Goal: Information Seeking & Learning: Learn about a topic

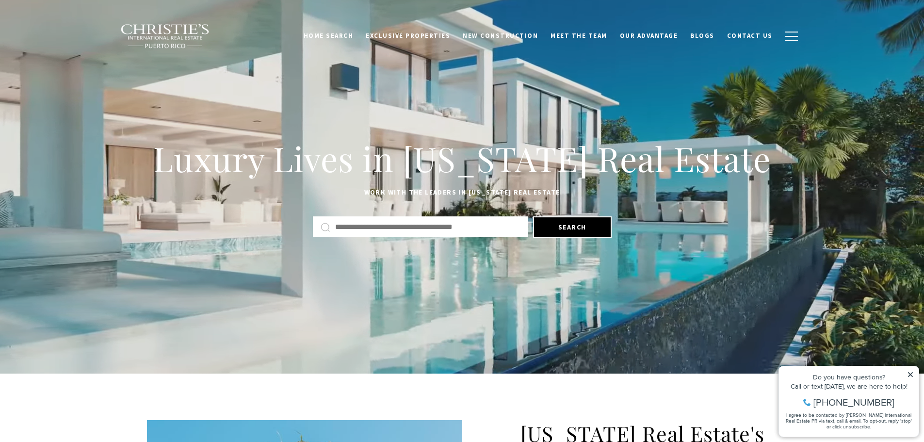
click at [910, 373] on icon at bounding box center [910, 374] width 5 height 5
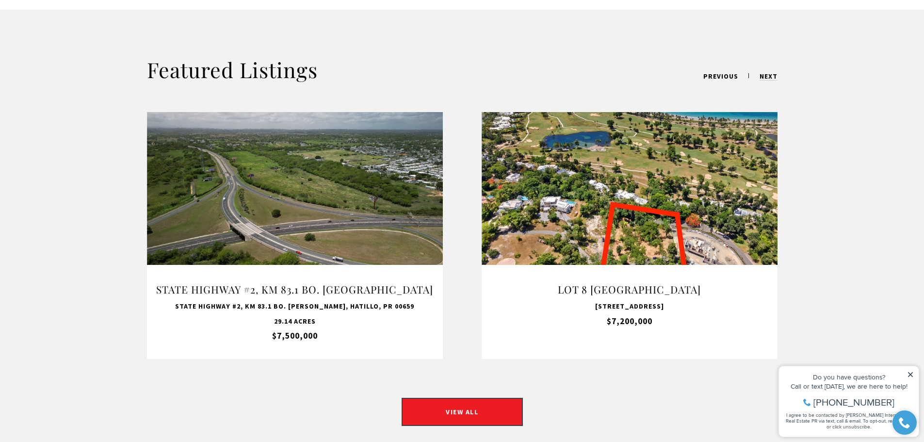
scroll to position [873, 0]
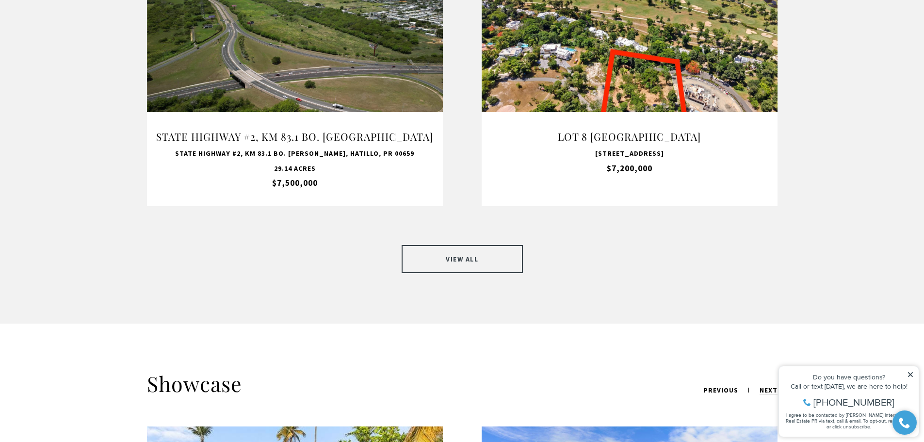
click at [447, 250] on link "VIEW ALL" at bounding box center [461, 259] width 121 height 28
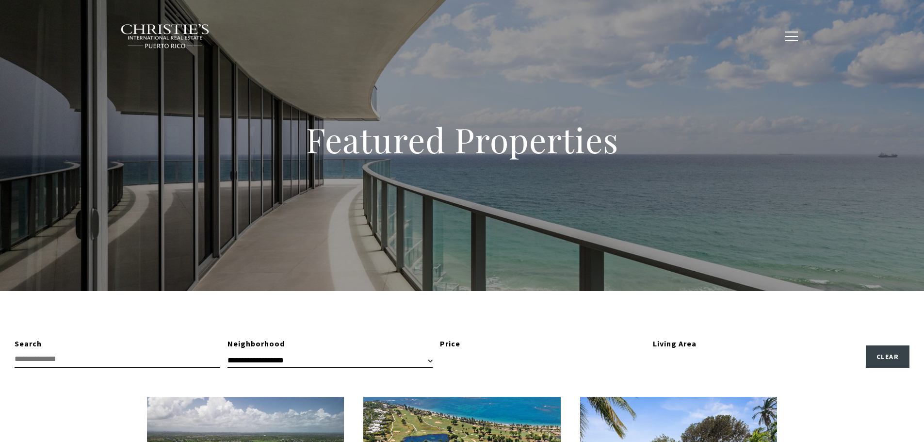
type input "**********"
type input "*********"
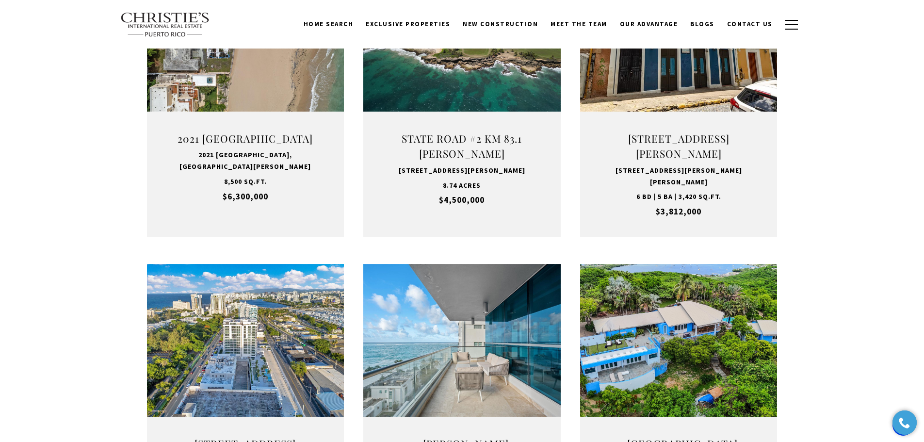
scroll to position [727, 0]
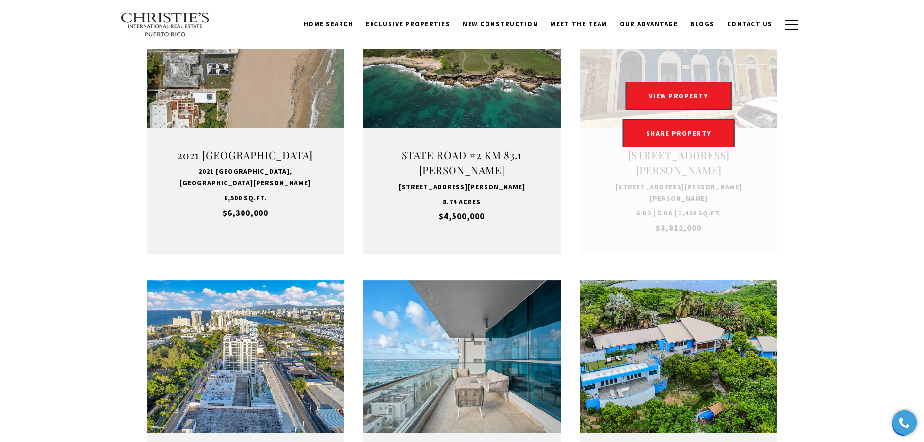
click at [660, 64] on link "Open this option" at bounding box center [678, 114] width 197 height 278
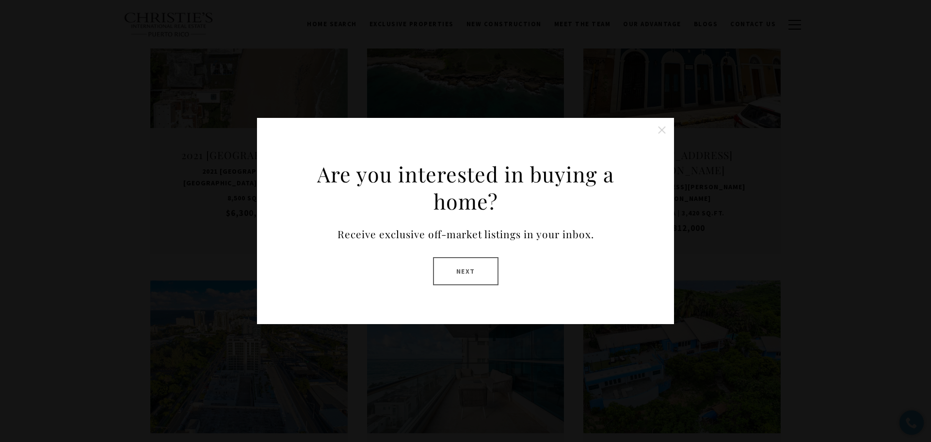
click at [293, 67] on div "Are you interested in buying a home? Receive exclusive off-market listings in y…" at bounding box center [465, 221] width 931 height 442
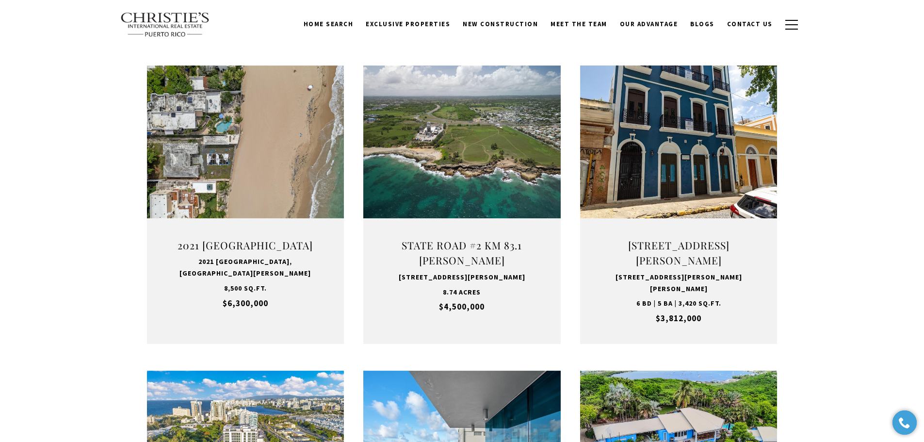
scroll to position [582, 0]
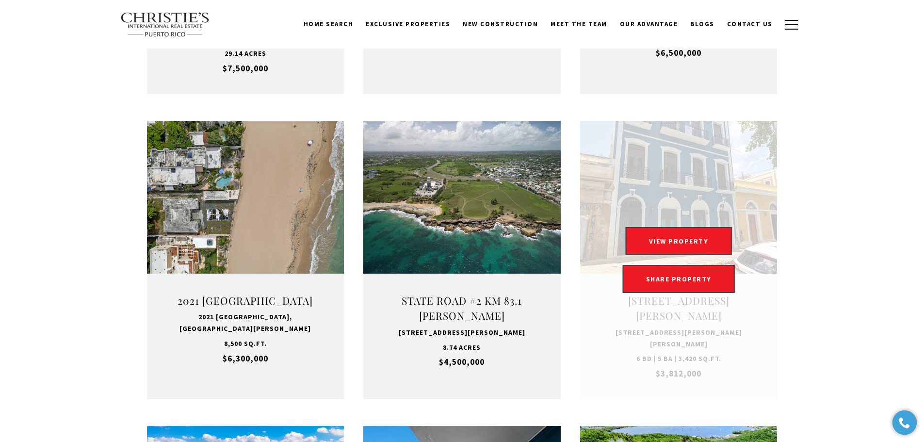
click at [595, 161] on link "Open this option" at bounding box center [678, 260] width 197 height 278
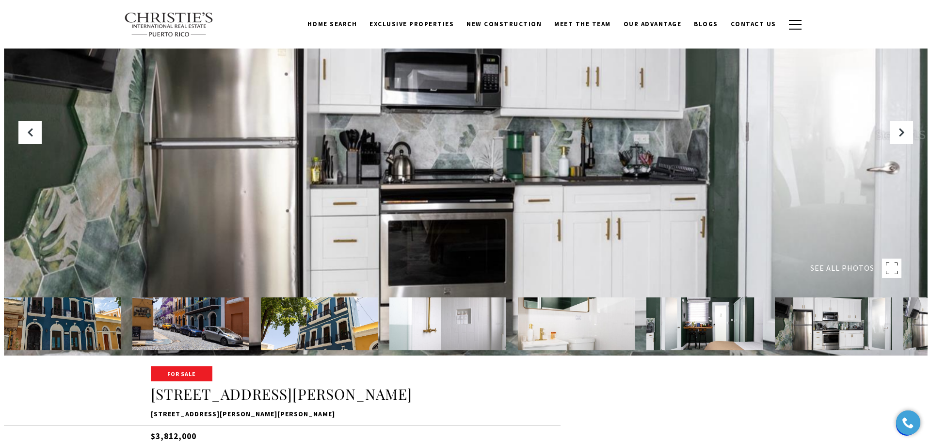
scroll to position [48, 0]
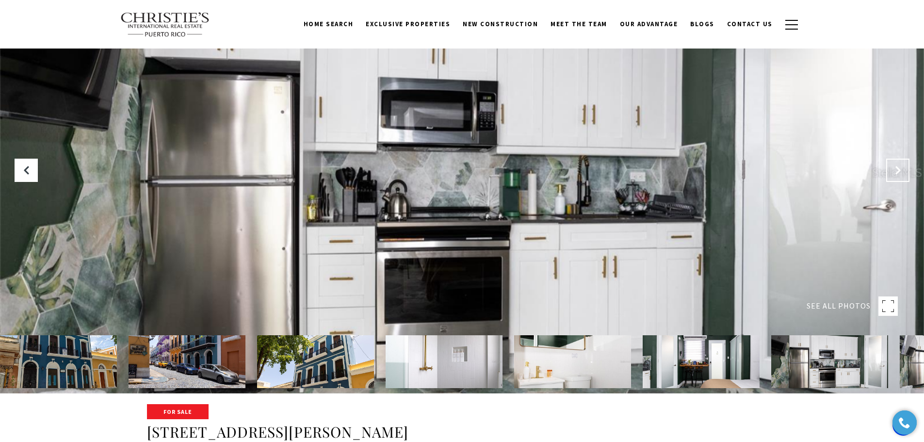
click at [903, 172] on button "Next Slide" at bounding box center [897, 170] width 23 height 23
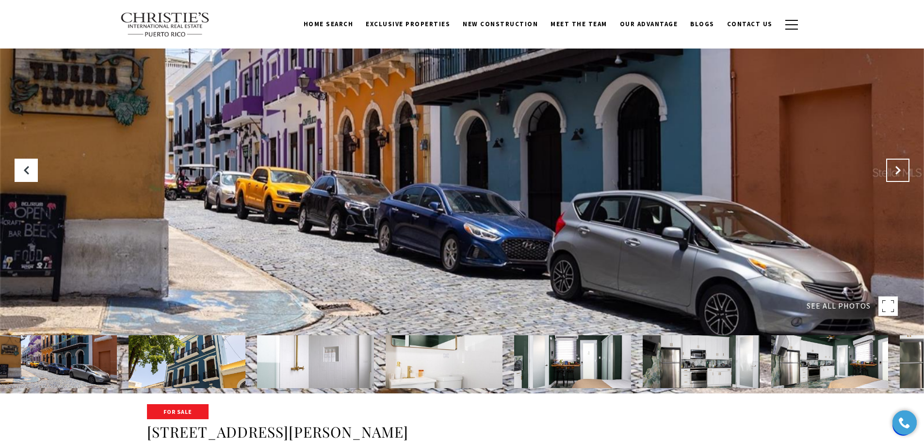
click at [903, 172] on button "Next Slide" at bounding box center [897, 170] width 23 height 23
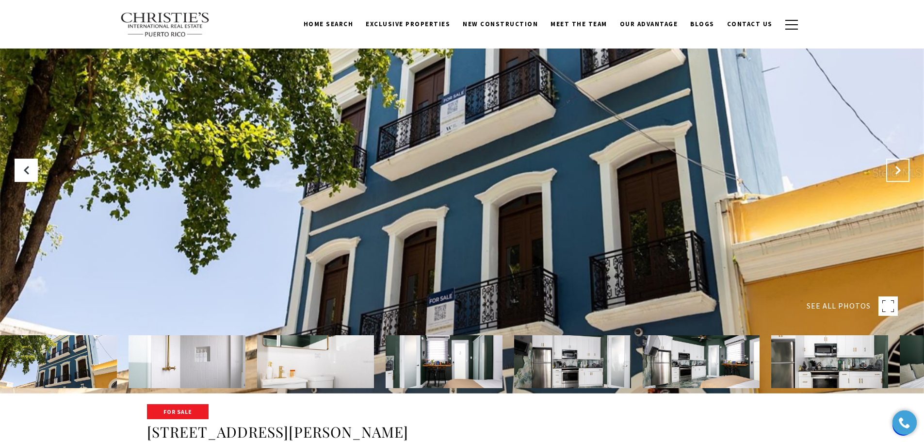
click at [903, 172] on button "Next Slide" at bounding box center [897, 170] width 23 height 23
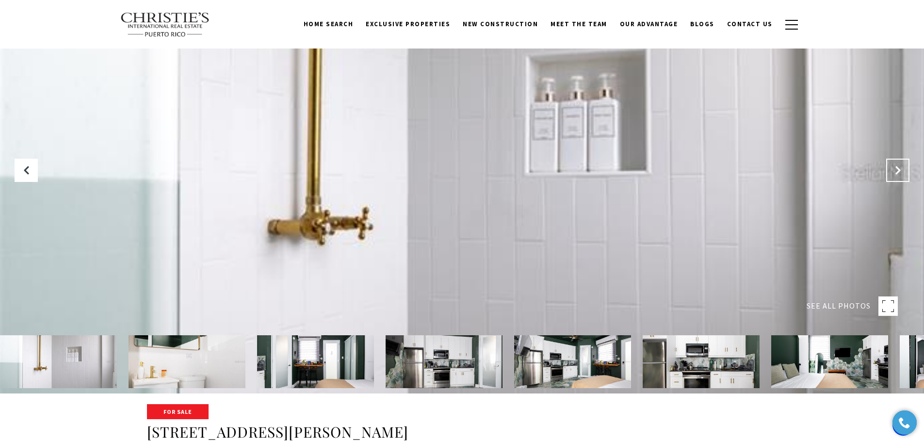
click at [903, 172] on button "Next Slide" at bounding box center [897, 170] width 23 height 23
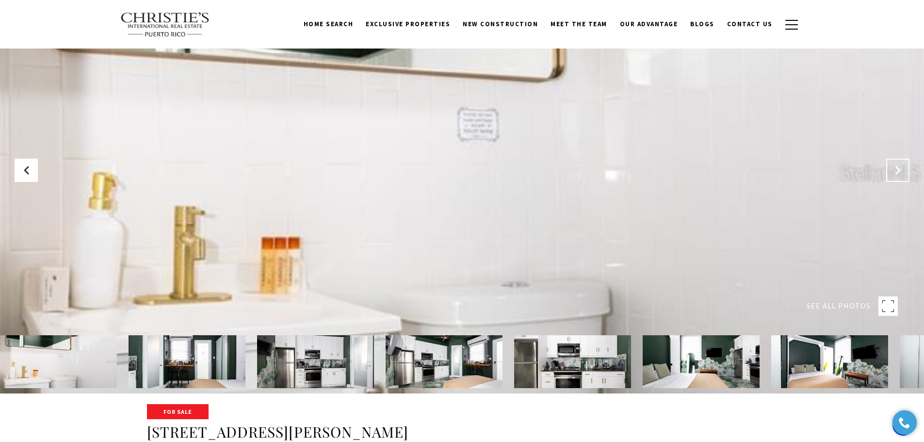
click at [903, 172] on button "Next Slide" at bounding box center [897, 170] width 23 height 23
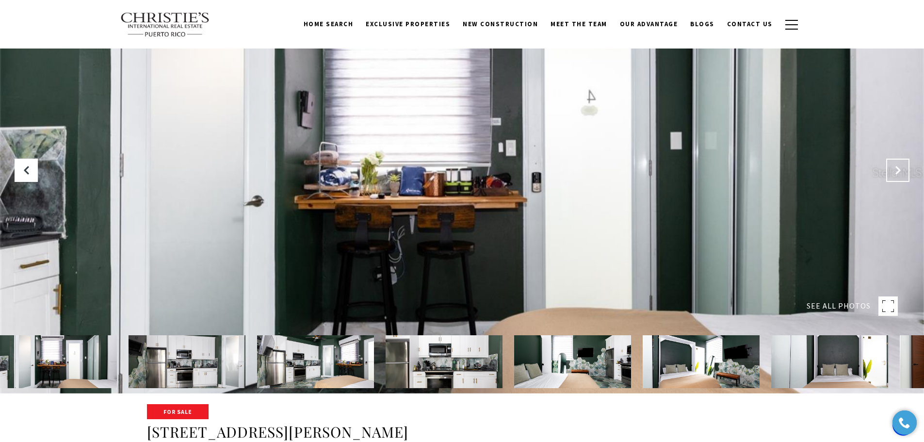
click at [903, 172] on button "Next Slide" at bounding box center [897, 170] width 23 height 23
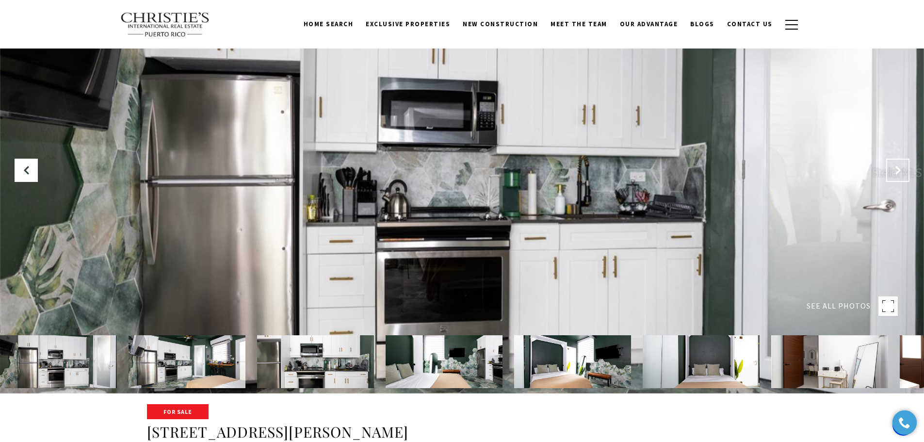
click at [903, 172] on button "Next Slide" at bounding box center [897, 170] width 23 height 23
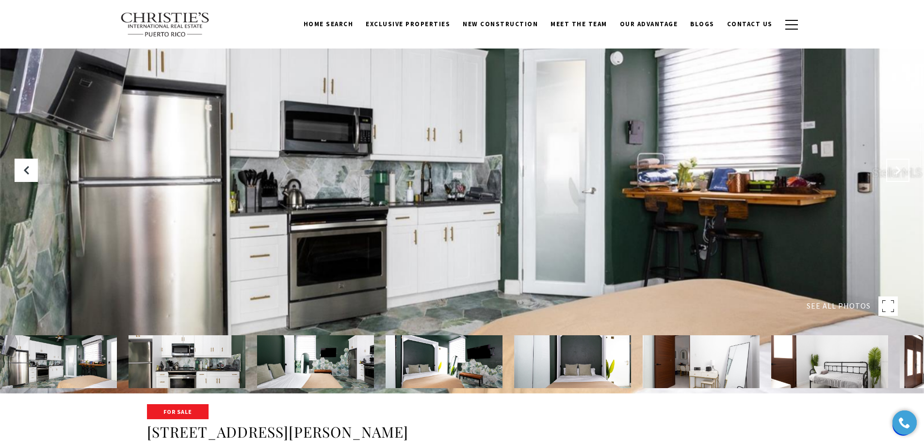
click at [903, 172] on button "Next Slide" at bounding box center [897, 170] width 23 height 23
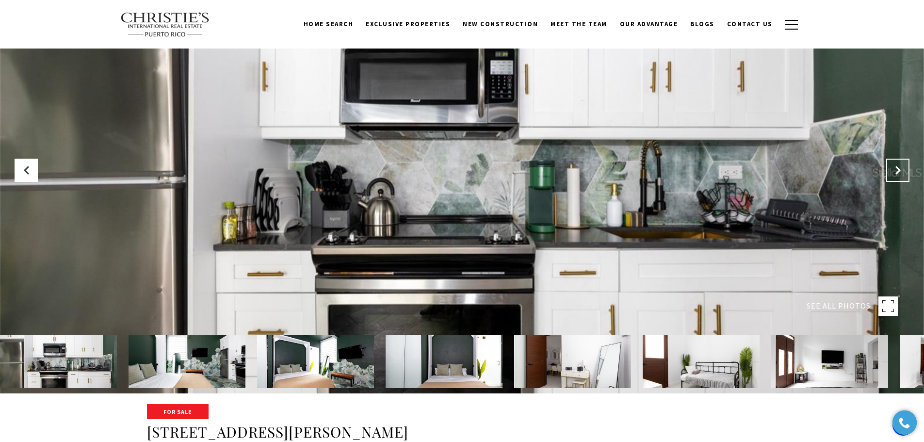
click at [903, 172] on button "Next Slide" at bounding box center [897, 170] width 23 height 23
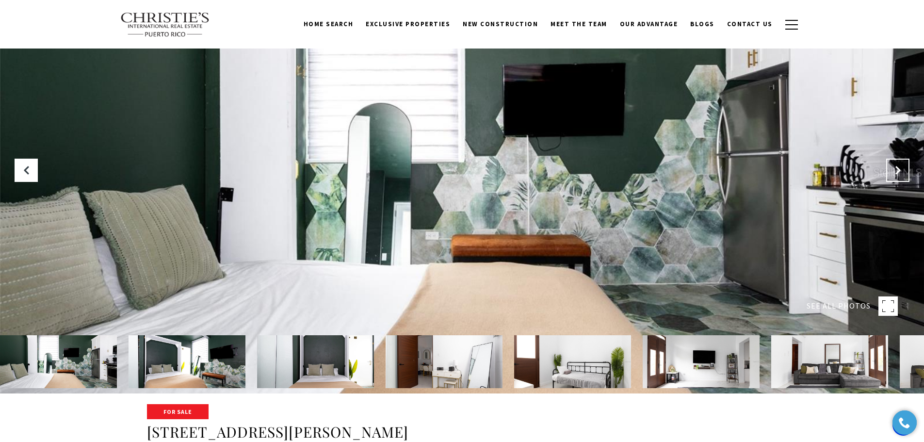
click at [903, 172] on button "Next Slide" at bounding box center [897, 170] width 23 height 23
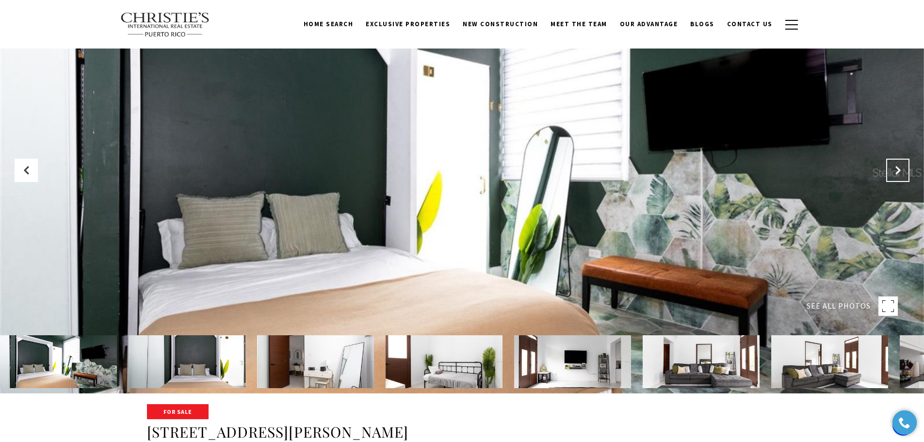
click at [903, 172] on button "Next Slide" at bounding box center [897, 170] width 23 height 23
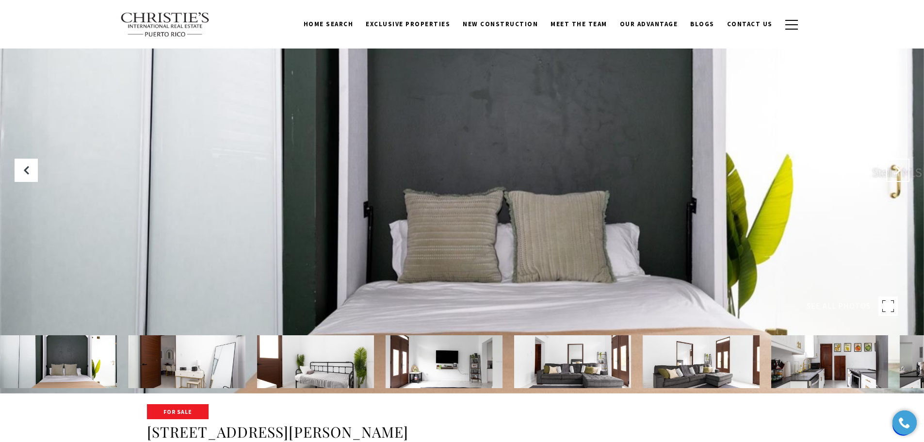
click at [903, 172] on button "Next Slide" at bounding box center [897, 170] width 23 height 23
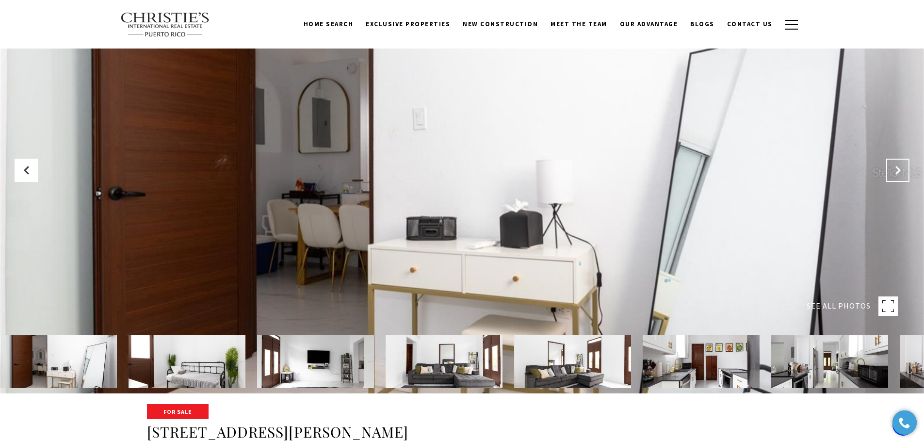
click at [903, 172] on button "Next Slide" at bounding box center [897, 170] width 23 height 23
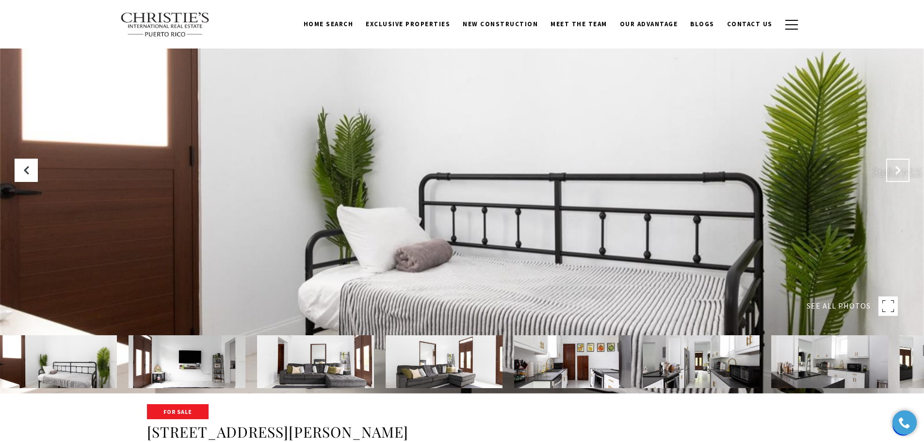
click at [903, 172] on button "Next Slide" at bounding box center [897, 170] width 23 height 23
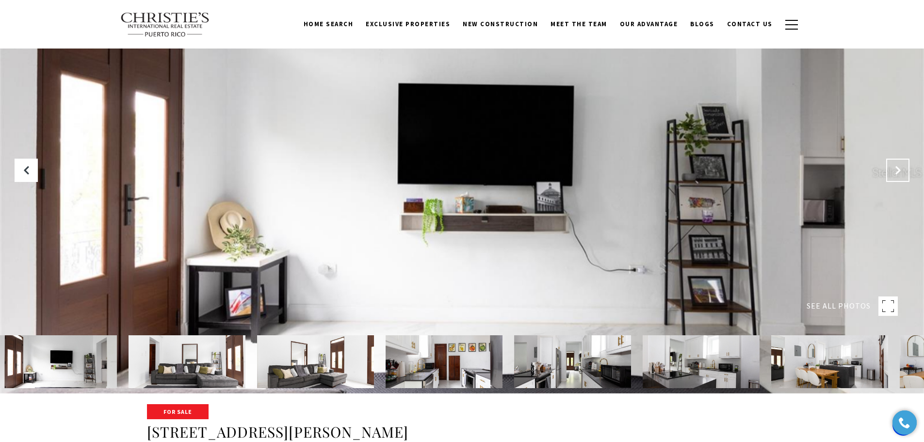
click at [903, 172] on button "Next Slide" at bounding box center [897, 170] width 23 height 23
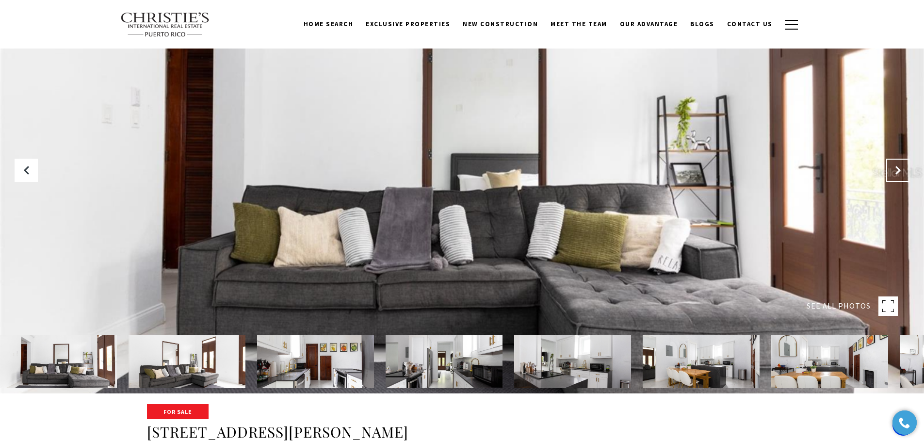
click at [903, 172] on button "Next Slide" at bounding box center [897, 170] width 23 height 23
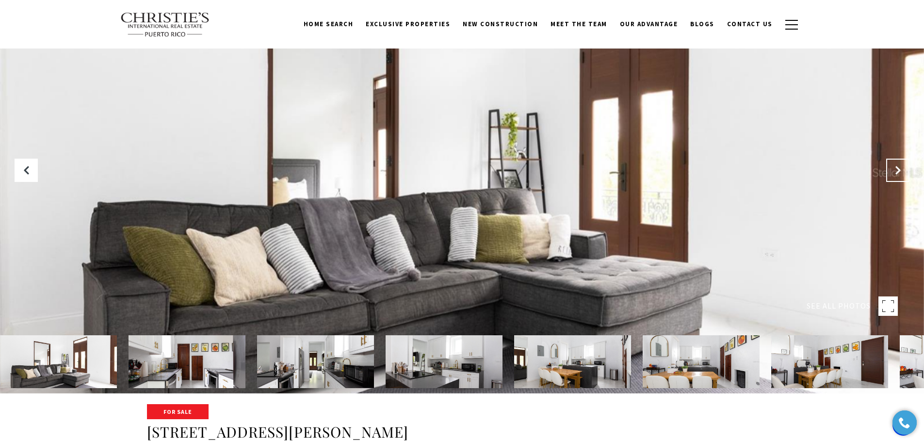
click at [903, 172] on button "Next Slide" at bounding box center [897, 170] width 23 height 23
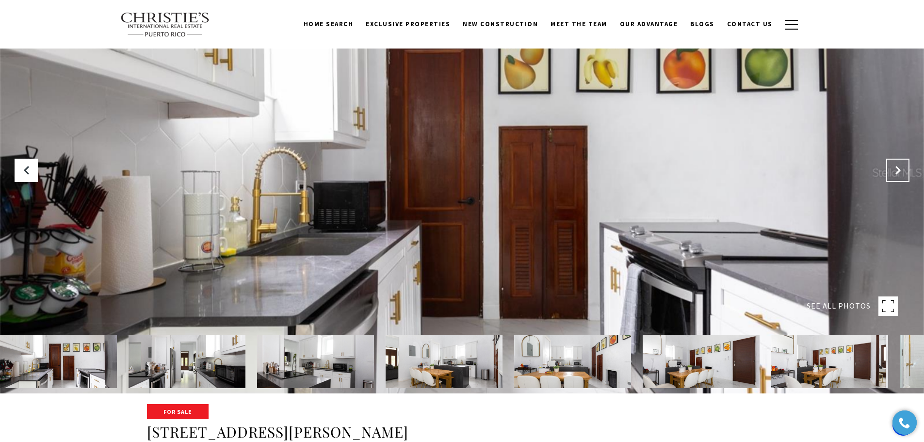
click at [903, 172] on button "Next Slide" at bounding box center [897, 170] width 23 height 23
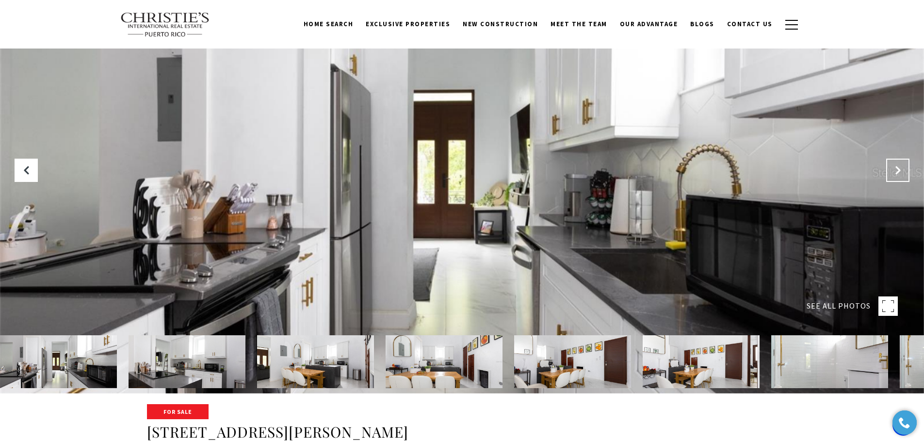
click at [903, 172] on button "Next Slide" at bounding box center [897, 170] width 23 height 23
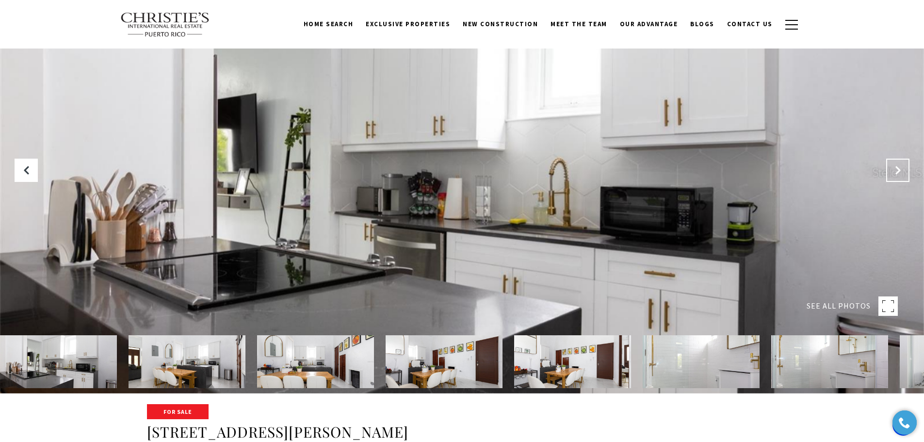
click at [903, 172] on button "Next Slide" at bounding box center [897, 170] width 23 height 23
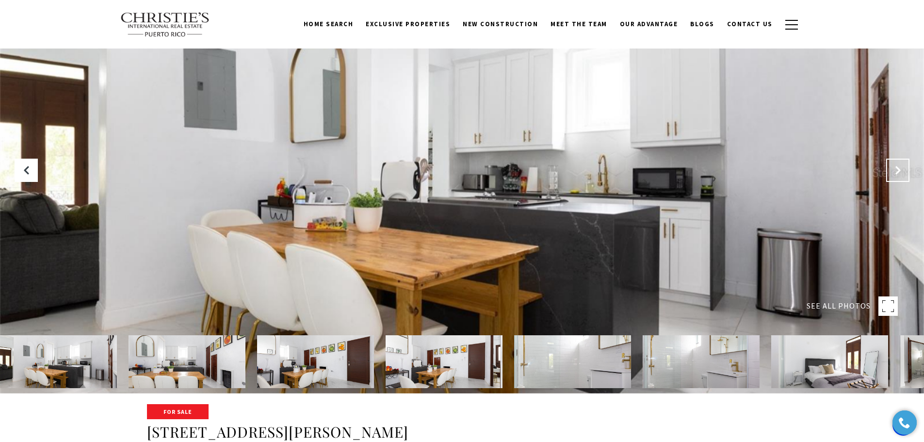
click at [903, 172] on button "Next Slide" at bounding box center [897, 170] width 23 height 23
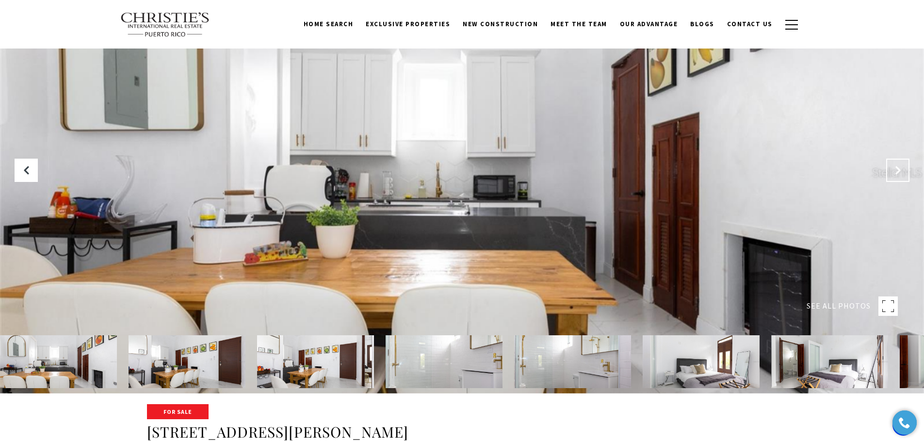
click at [903, 172] on button "Next Slide" at bounding box center [897, 170] width 23 height 23
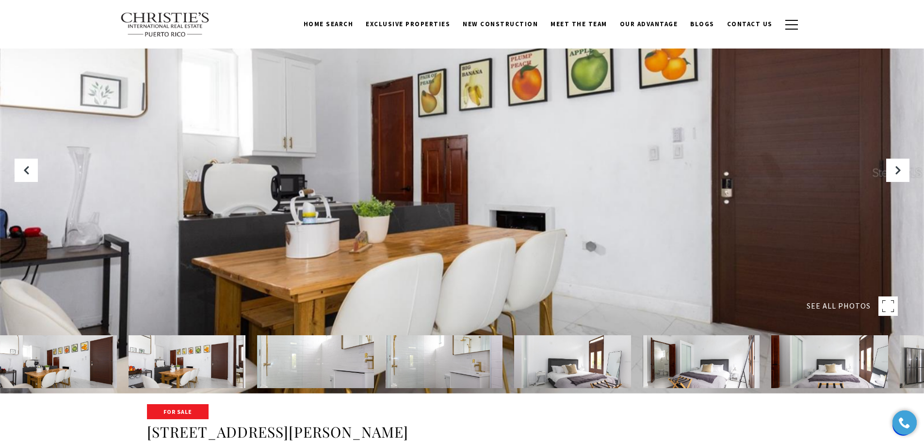
click at [891, 302] on rect at bounding box center [887, 305] width 19 height 19
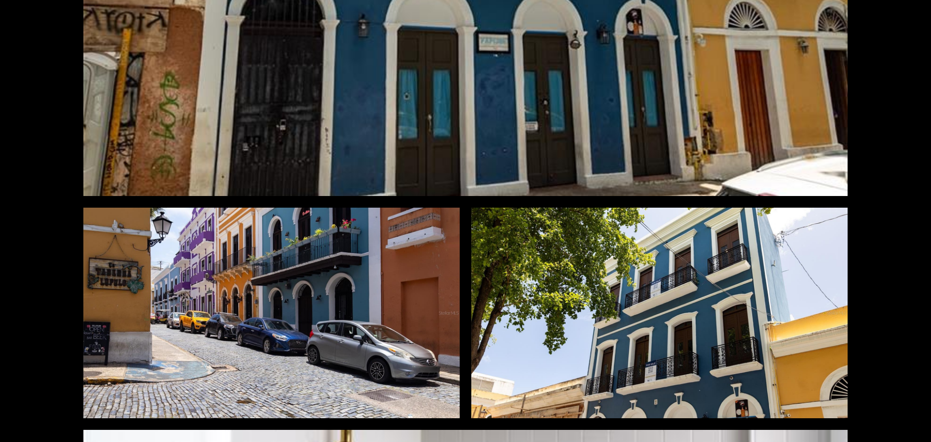
scroll to position [0, 0]
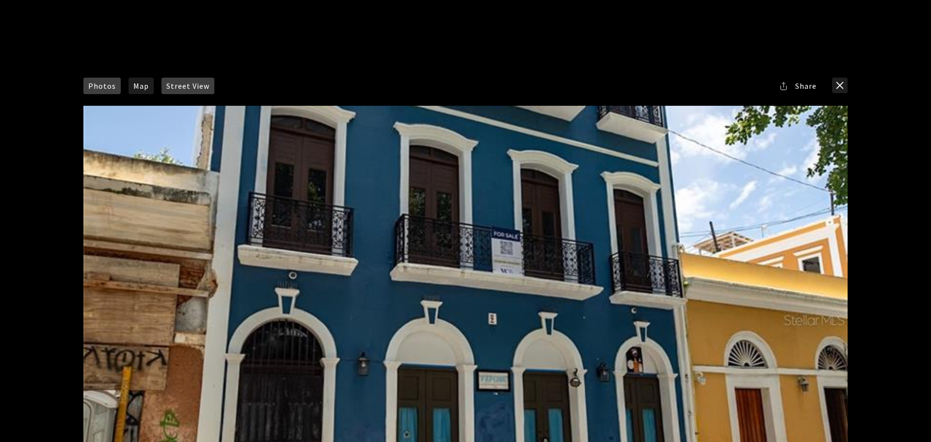
click at [187, 86] on span "Street View" at bounding box center [187, 86] width 43 height 8
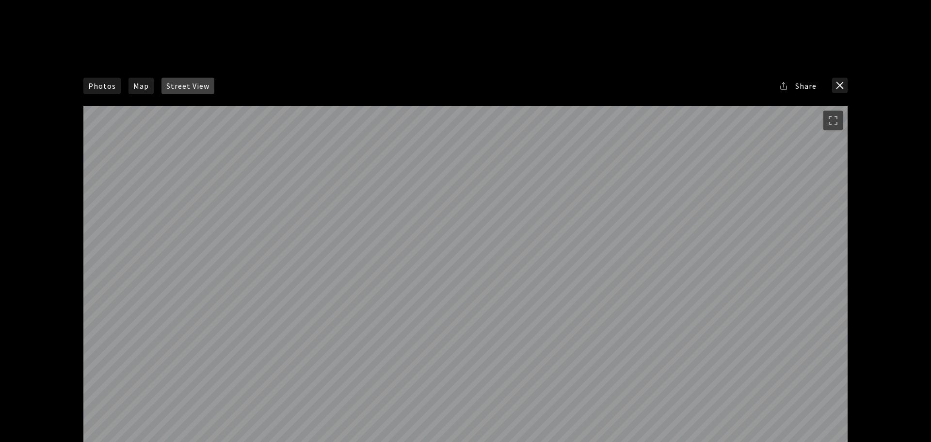
scroll to position [92, 0]
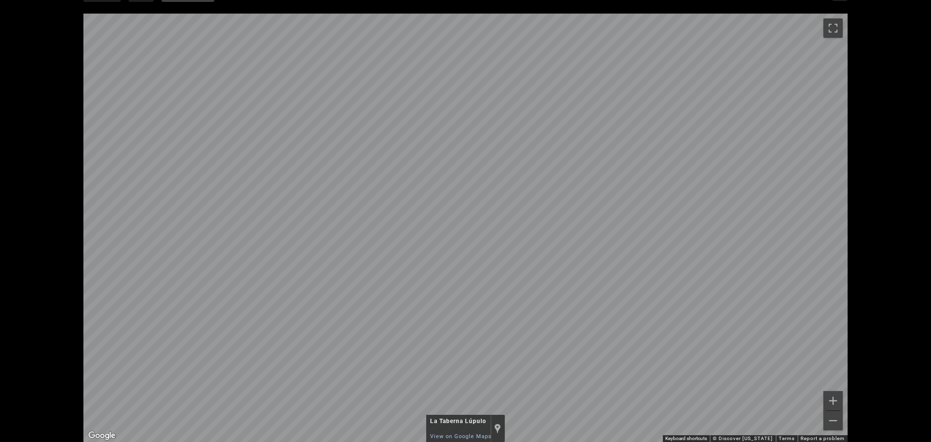
click at [872, 156] on div "Photos Map Street View Share Facebook Twitter Via Email" at bounding box center [465, 221] width 931 height 442
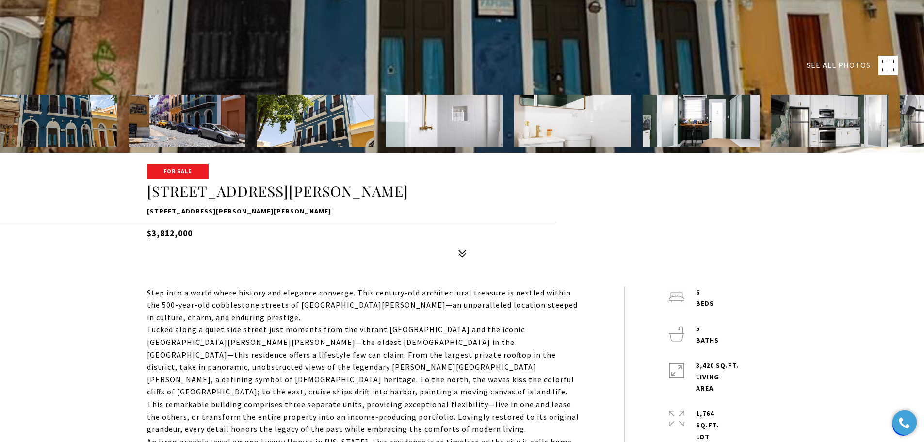
scroll to position [291, 0]
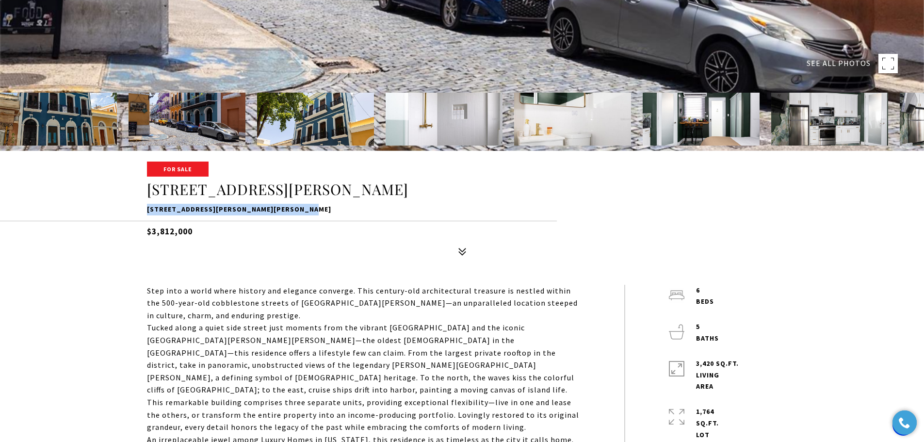
drag, startPoint x: 144, startPoint y: 210, endPoint x: 303, endPoint y: 209, distance: 158.5
click at [303, 209] on div "For Sale 9 CALLE DEL MERCADO 9 CALLE DEL MERCADO, SAN JUAN, PR 00901 $3,812,000" at bounding box center [462, 211] width 679 height 98
copy p "[STREET_ADDRESS][PERSON_NAME][PERSON_NAME]"
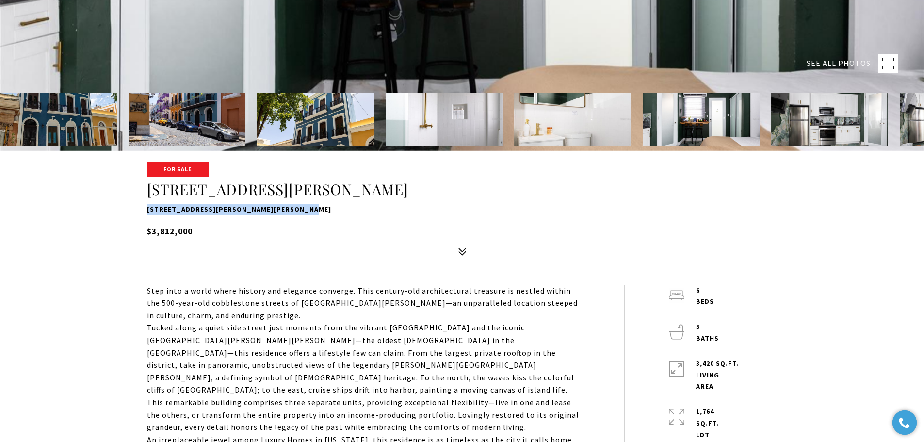
click at [335, 210] on p "[STREET_ADDRESS][PERSON_NAME][PERSON_NAME]" at bounding box center [462, 210] width 630 height 12
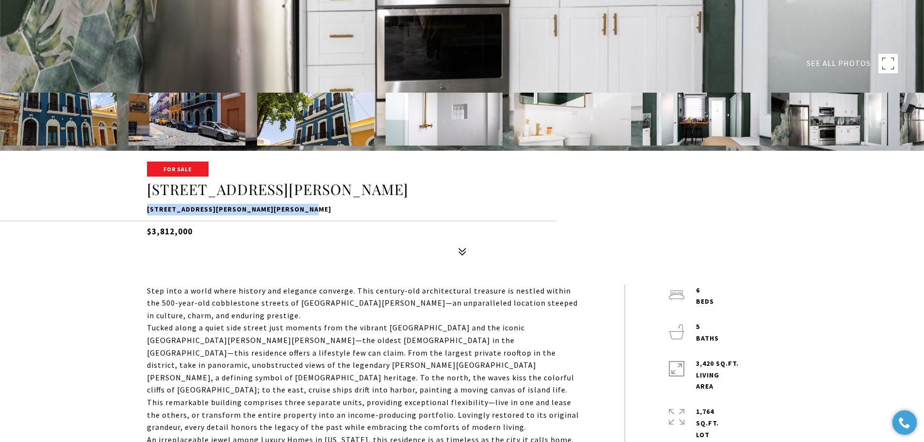
drag, startPoint x: 335, startPoint y: 210, endPoint x: 143, endPoint y: 203, distance: 192.6
click at [143, 203] on div "For Sale 9 CALLE DEL MERCADO 9 CALLE DEL MERCADO, SAN JUAN, PR 00901 $3,812,000" at bounding box center [462, 211] width 679 height 98
copy p "[STREET_ADDRESS][PERSON_NAME][PERSON_NAME]"
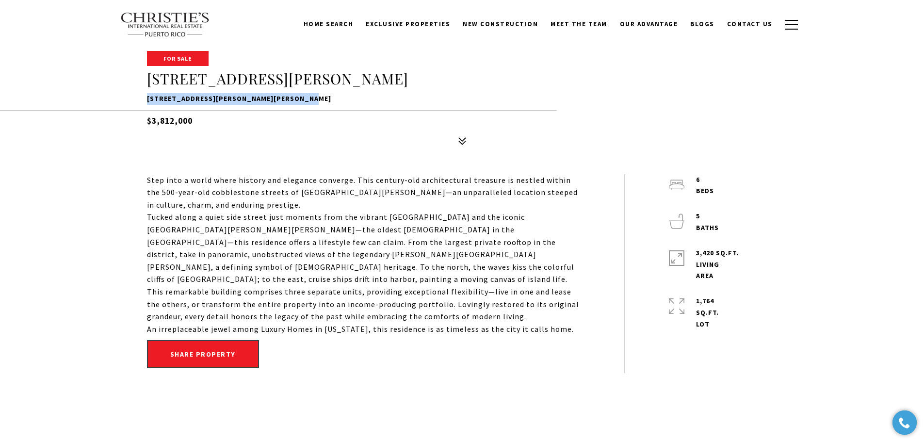
scroll to position [194, 0]
